Goal: Find contact information: Find contact information

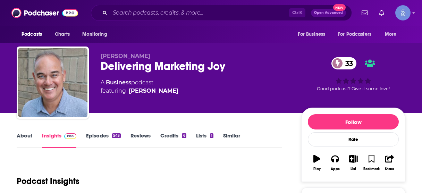
scroll to position [111, 0]
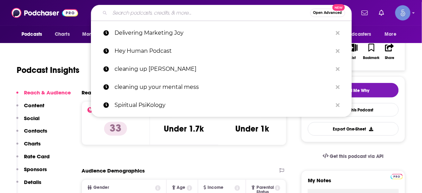
click at [191, 14] on input "Search podcasts, credits, & more..." at bounding box center [210, 12] width 200 height 11
paste input "I'm Hormonal | Hormone balance, gut health & nutrition insights"
type input "I'm Hormonal | Hormone balance, gut health & nutrition insights"
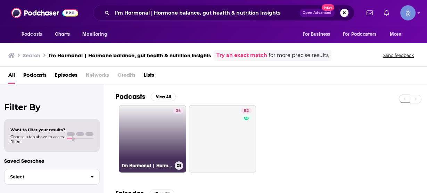
click at [152, 121] on link "38 I'm Hormonal | Hormone balance, gut health & nutrition insights" at bounding box center [152, 138] width 67 height 67
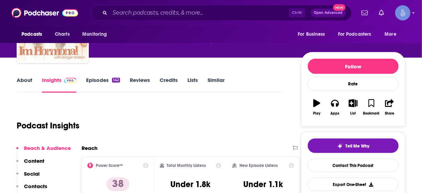
scroll to position [83, 0]
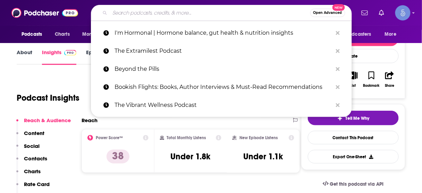
click at [190, 16] on input "Search podcasts, credits, & more..." at bounding box center [210, 12] width 200 height 11
paste input "Pull the Chute - Grow your People, Grow your Company Podcast"
type input "Pull the Chute - Grow your People, Grow your Company Podcast"
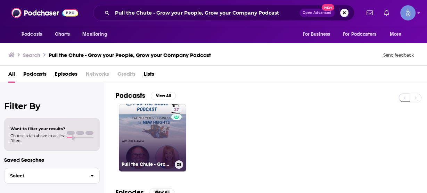
click at [154, 124] on link "27 Pull the Chute - Grow your People, Grow your Company Podcast" at bounding box center [152, 137] width 67 height 67
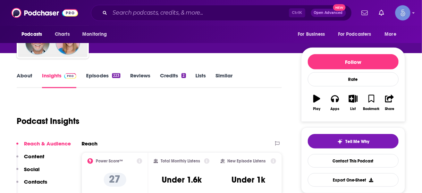
scroll to position [56, 0]
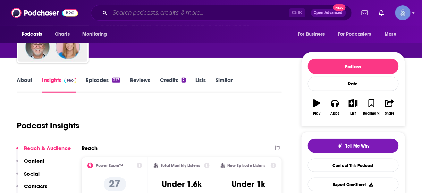
click at [188, 16] on input "Search podcasts, credits, & more..." at bounding box center [199, 12] width 179 height 11
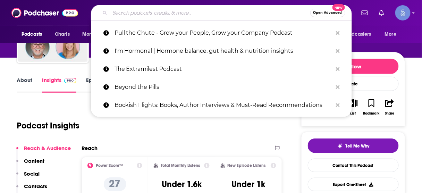
paste input "Food Freedom and Fertility Podcast"
type input "Food Freedom and Fertility Podcast"
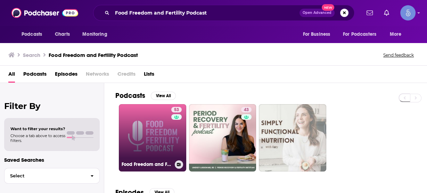
click at [137, 130] on link "53 Food Freedom and Fertility Podcast" at bounding box center [152, 137] width 67 height 67
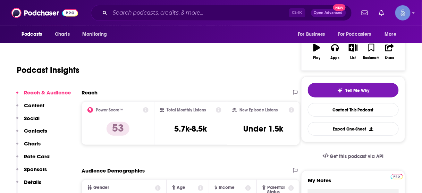
click at [33, 129] on p "Contacts" at bounding box center [35, 130] width 23 height 7
